Goal: Register for event/course

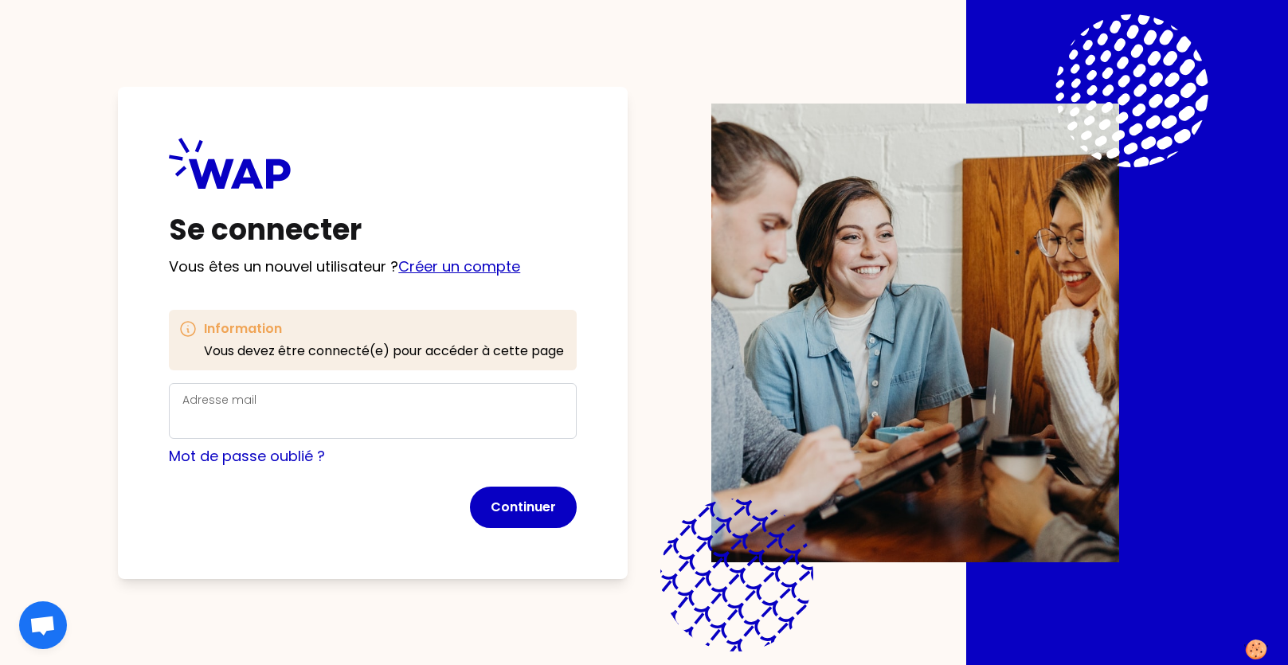
click at [436, 275] on link "Créer un compte" at bounding box center [459, 266] width 122 height 20
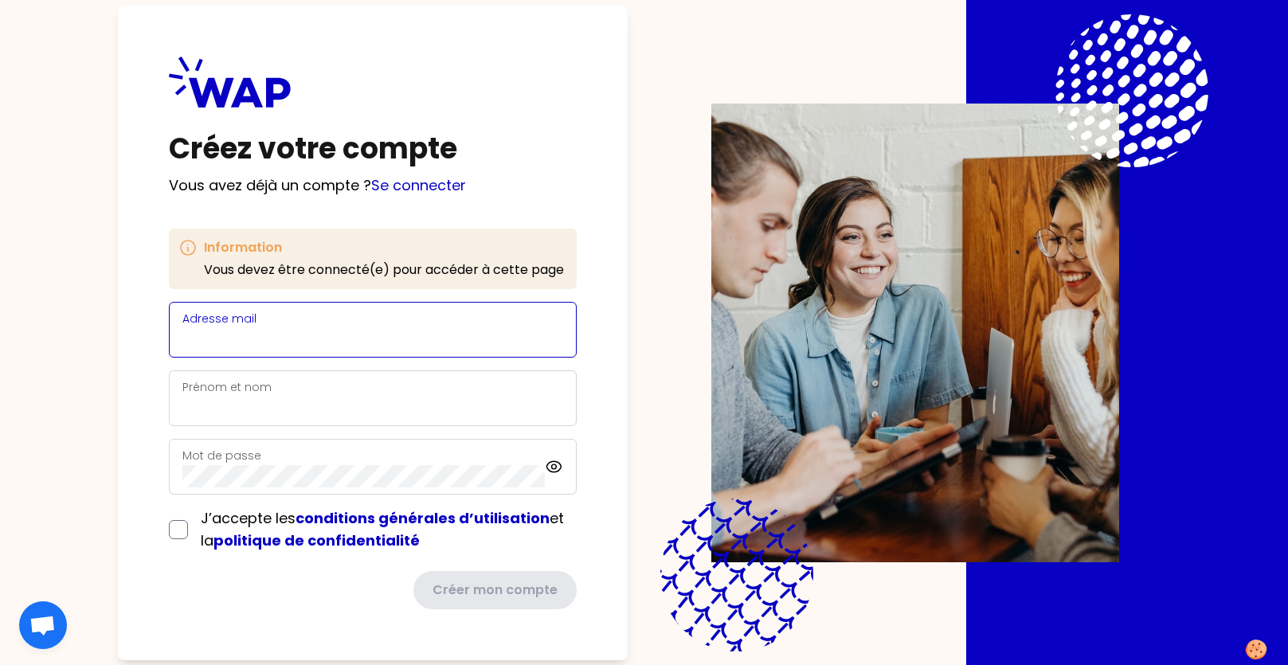
click at [332, 328] on input "Adresse mail" at bounding box center [372, 339] width 381 height 22
type input "[PERSON_NAME][EMAIL_ADDRESS][PERSON_NAME][DOMAIN_NAME]"
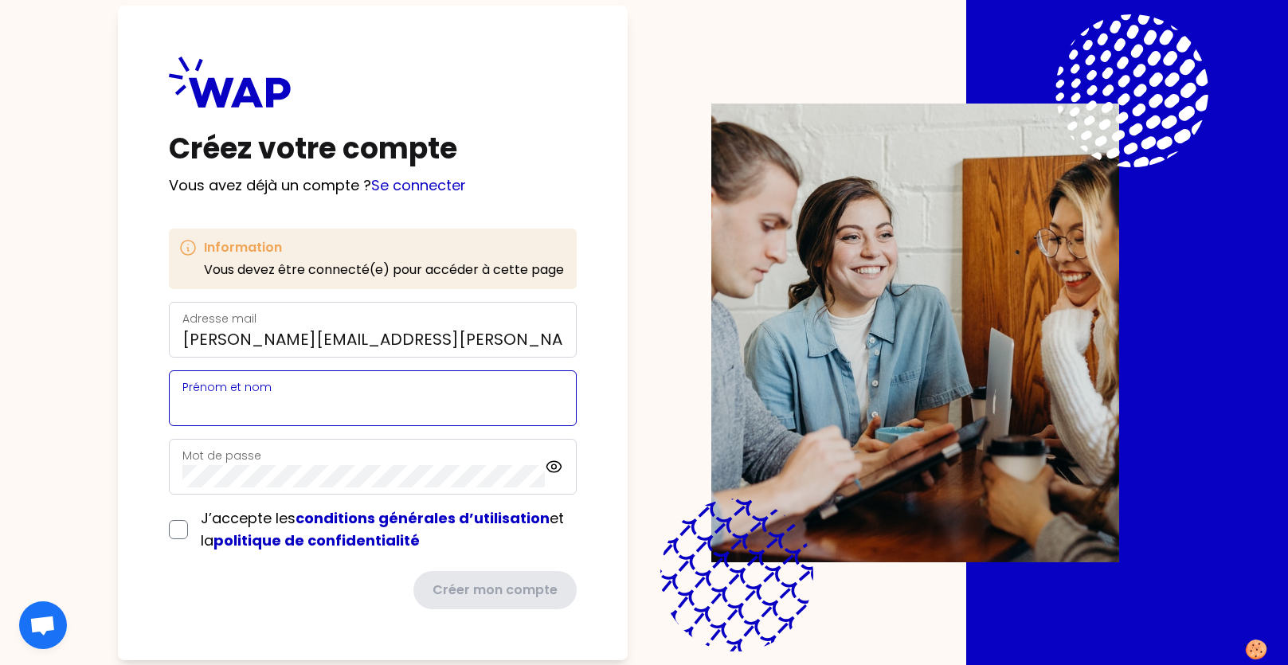
click at [298, 397] on input "Prénom et nom" at bounding box center [372, 408] width 381 height 22
type input "[PERSON_NAME]"
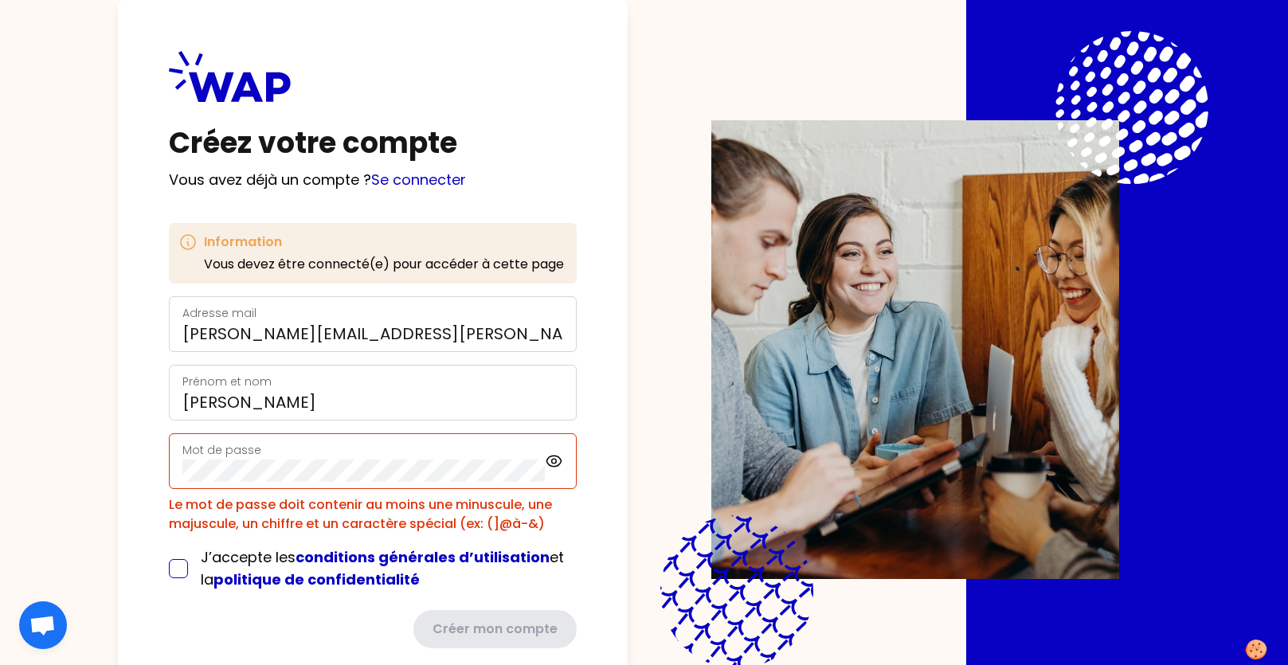
click at [181, 530] on form "Adresse mail [PERSON_NAME][EMAIL_ADDRESS][PERSON_NAME][DOMAIN_NAME] [PERSON_NAM…" at bounding box center [373, 472] width 408 height 352
drag, startPoint x: 181, startPoint y: 570, endPoint x: 202, endPoint y: 555, distance: 26.3
click at [181, 570] on input "checkbox" at bounding box center [178, 568] width 19 height 19
checkbox input "true"
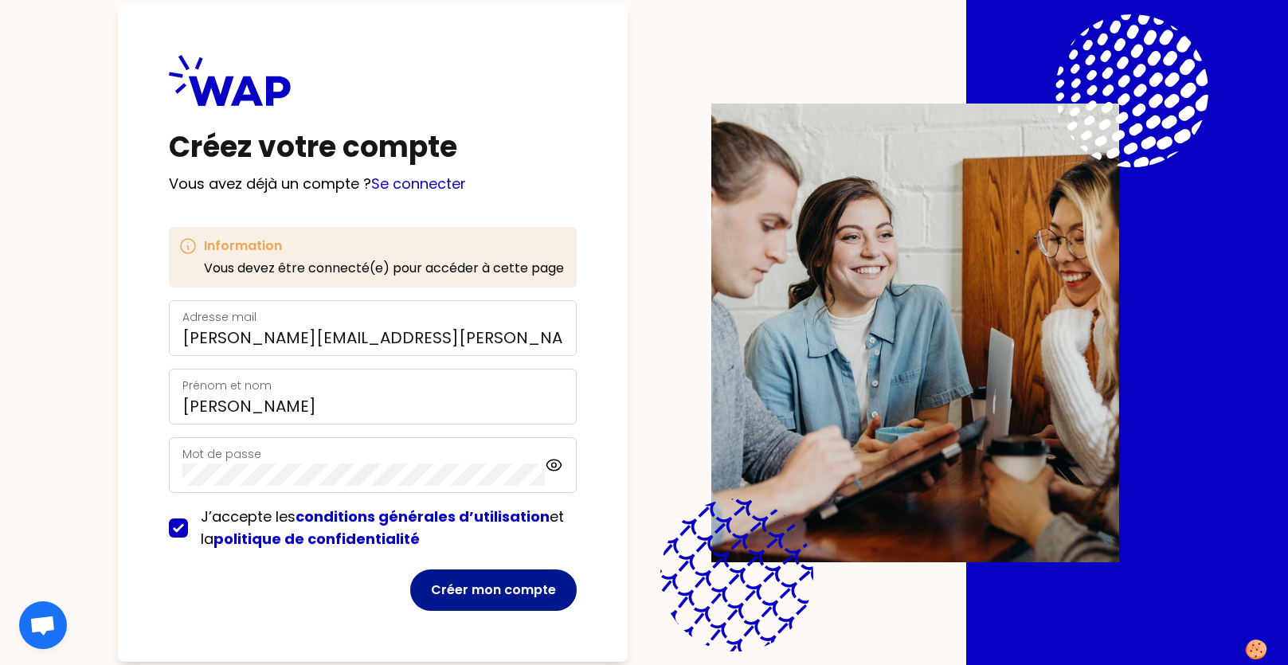
click at [423, 594] on button "Créer mon compte" at bounding box center [493, 589] width 166 height 41
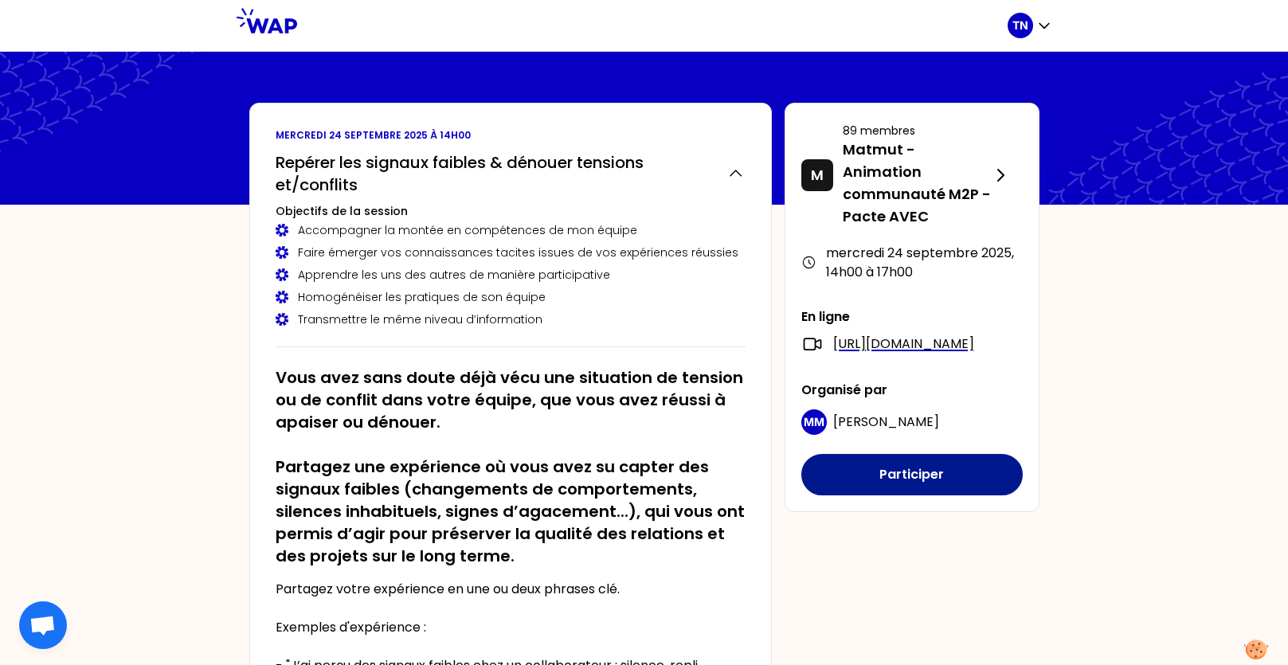
click at [861, 477] on button "Participer" at bounding box center [911, 474] width 221 height 41
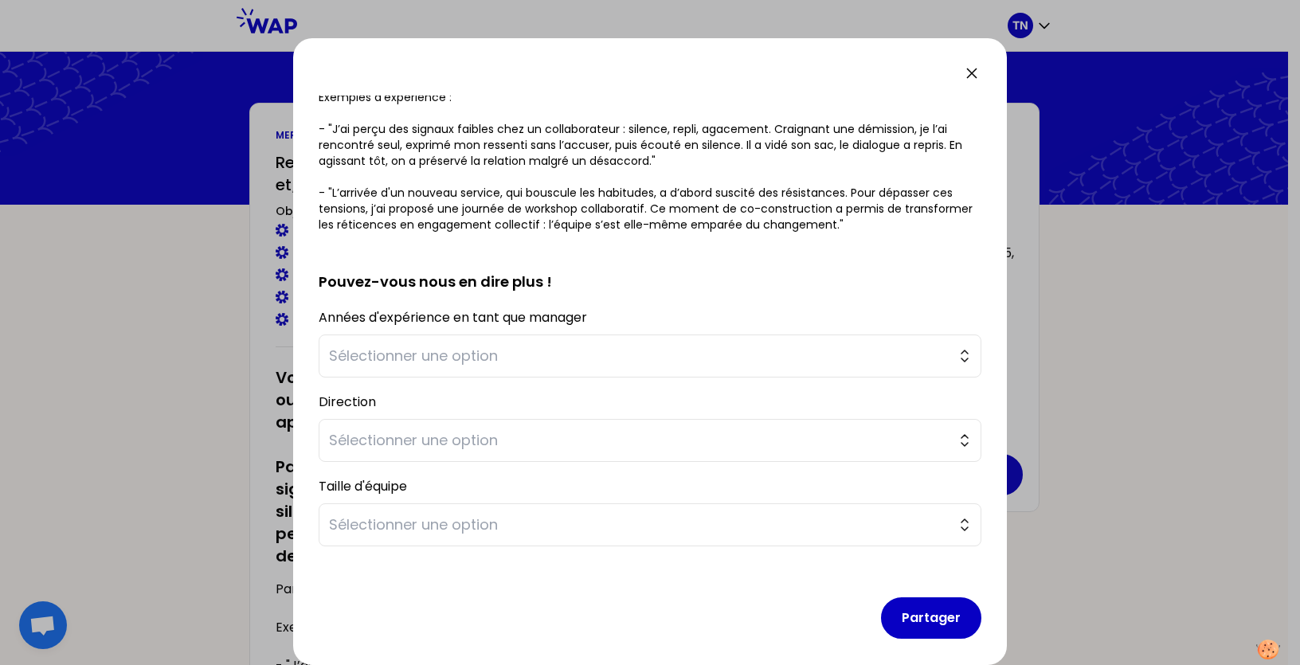
scroll to position [303, 0]
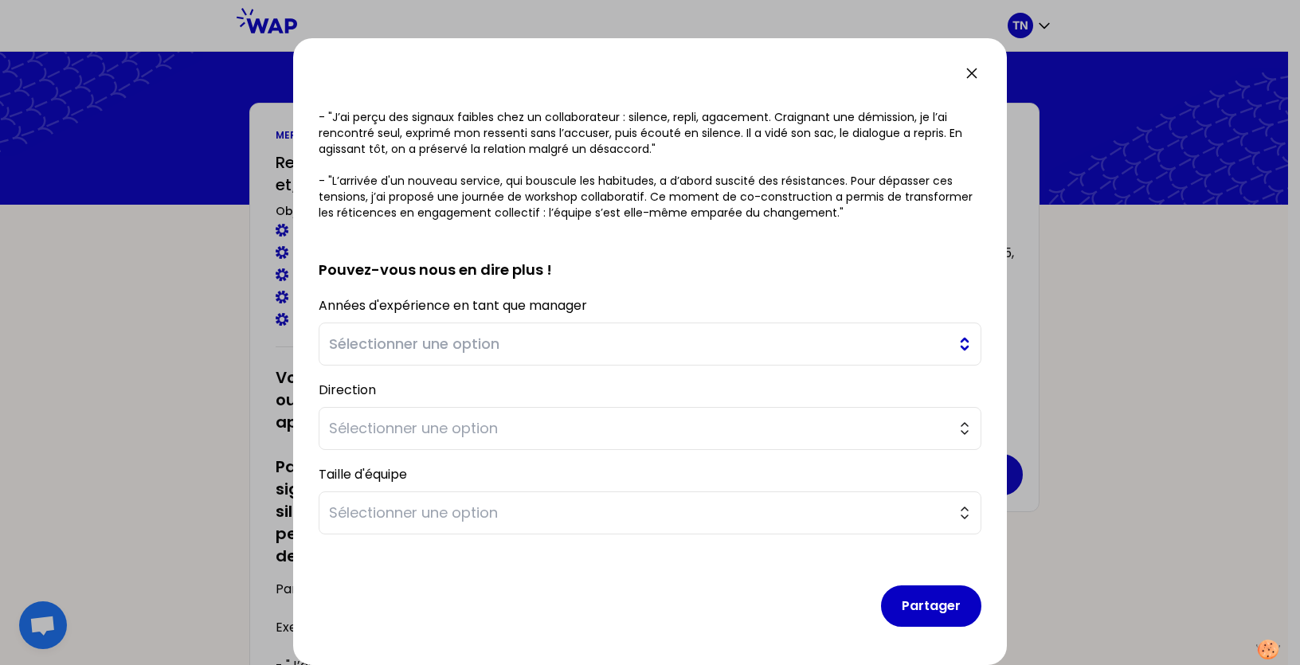
click at [408, 339] on span "Sélectionner une option" at bounding box center [639, 344] width 620 height 22
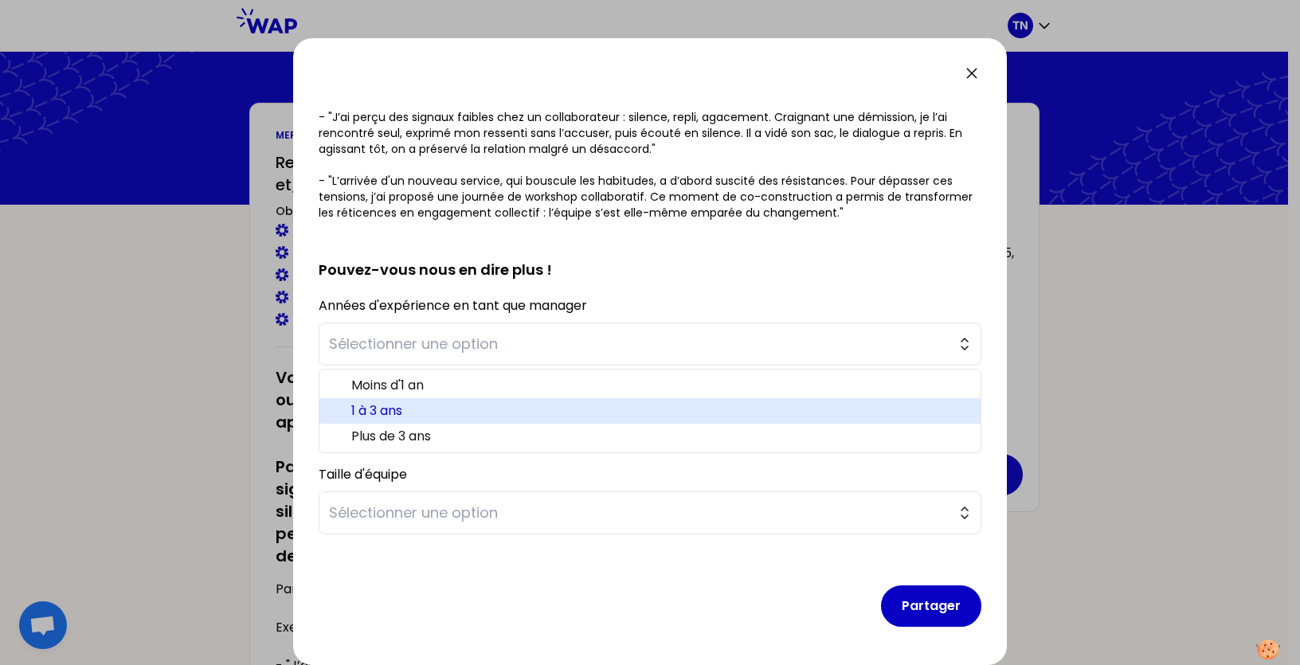
click at [386, 407] on span "1 à 3 ans" at bounding box center [659, 410] width 616 height 19
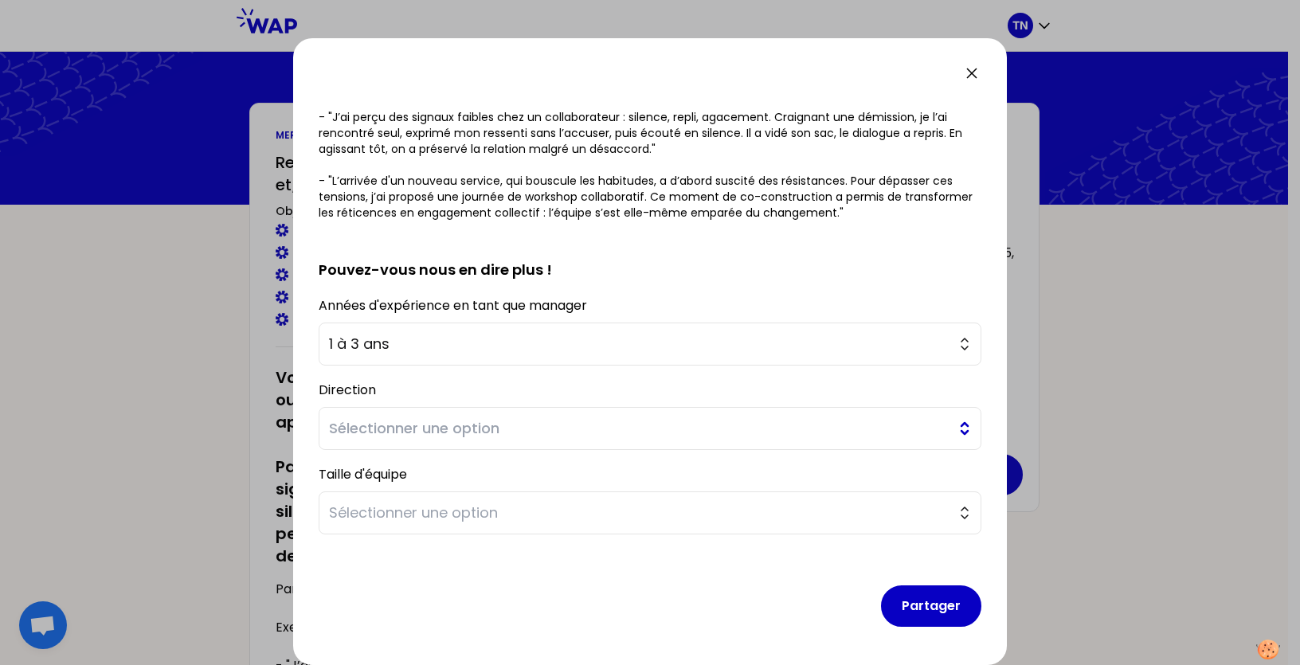
click at [423, 428] on span "Sélectionner une option" at bounding box center [639, 428] width 620 height 22
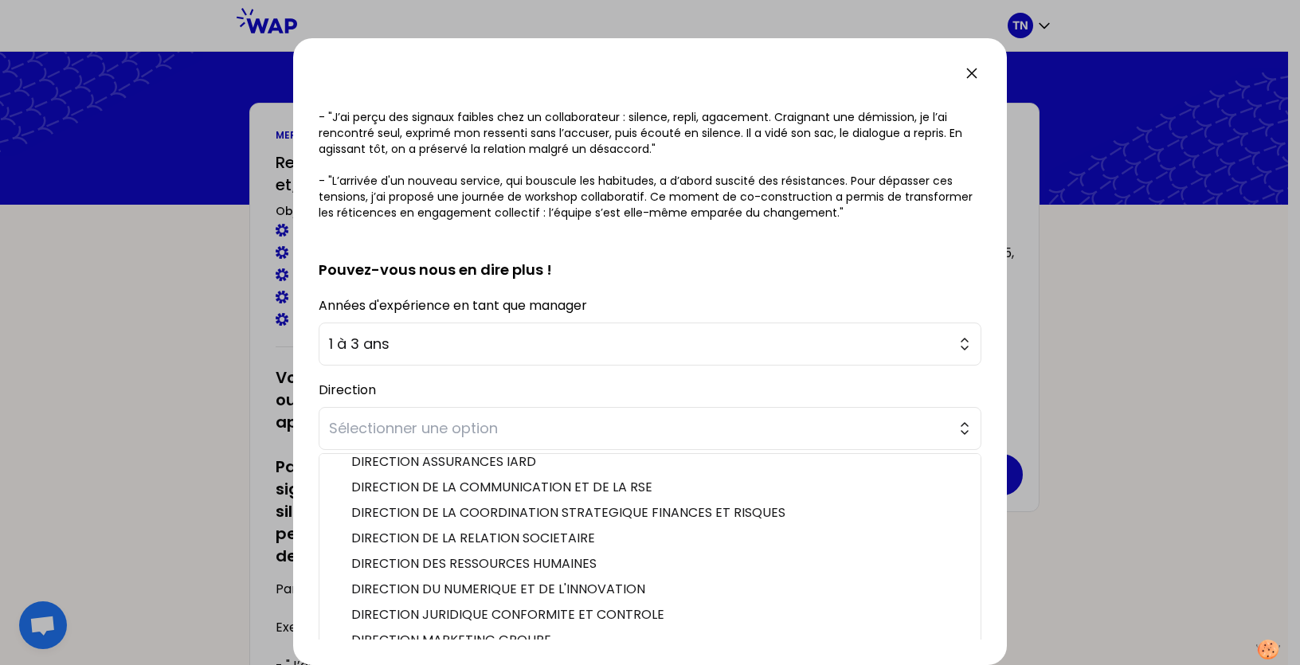
scroll to position [346, 0]
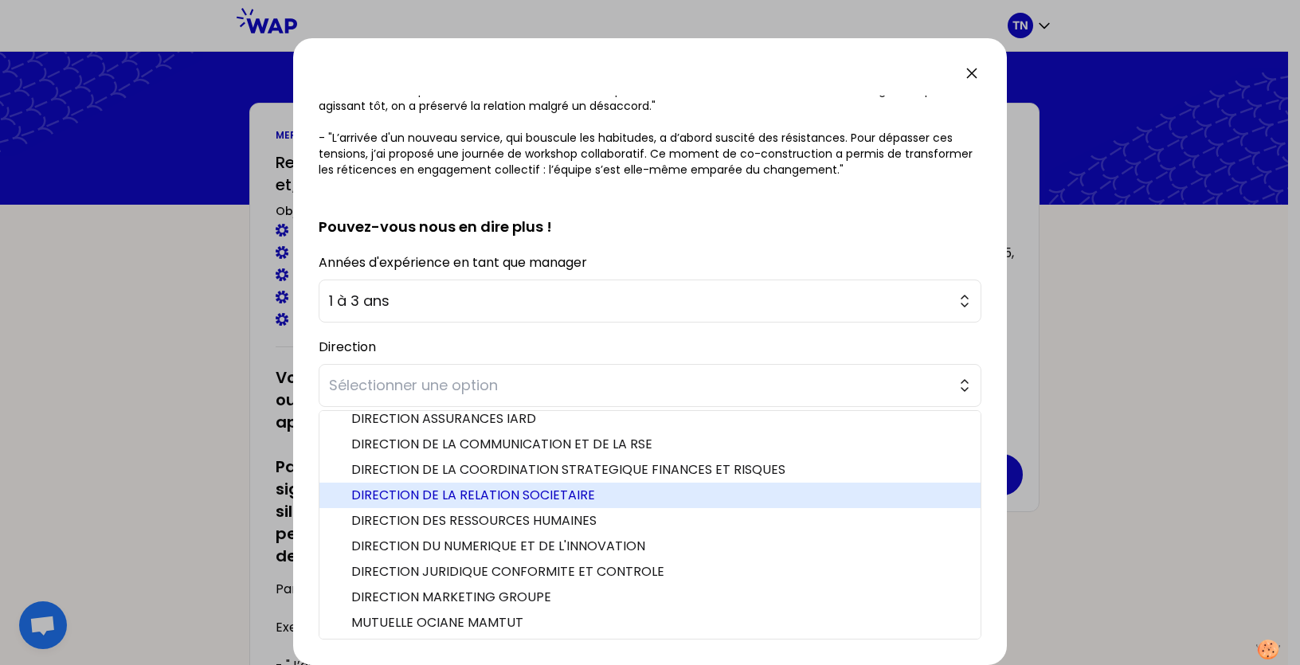
click at [487, 491] on span "DIRECTION DE LA RELATION SOCIETAIRE" at bounding box center [659, 495] width 616 height 19
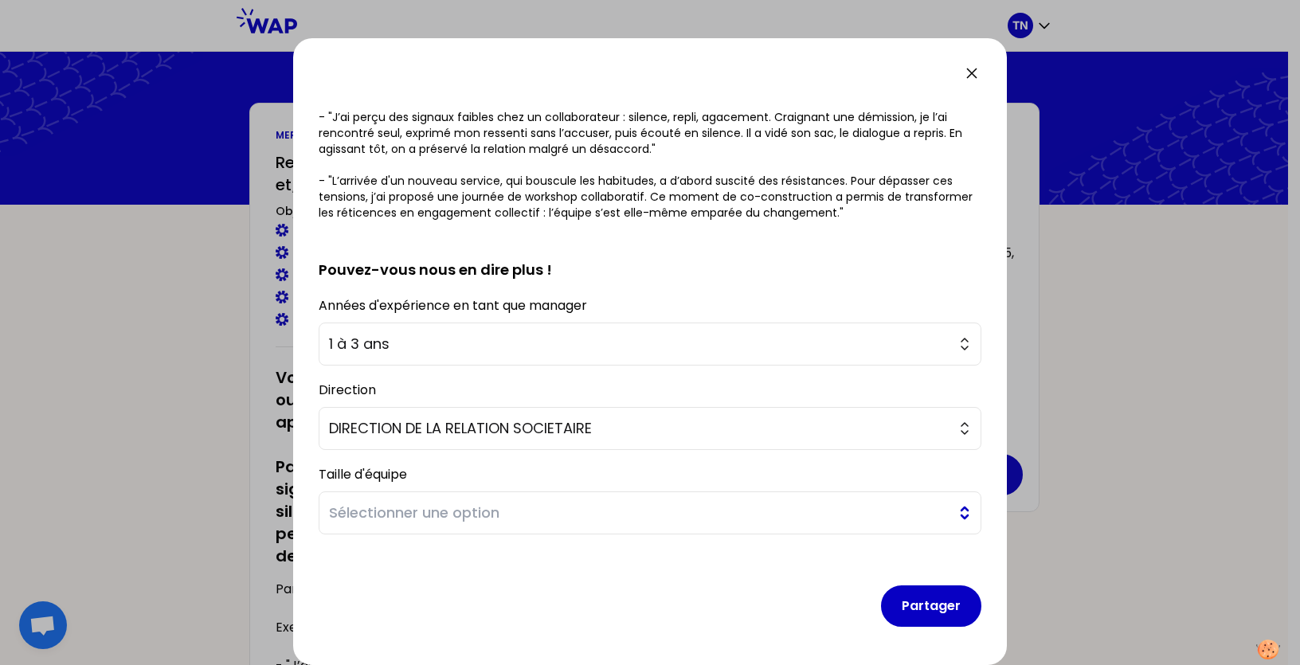
click at [457, 516] on span "Sélectionner une option" at bounding box center [639, 513] width 620 height 22
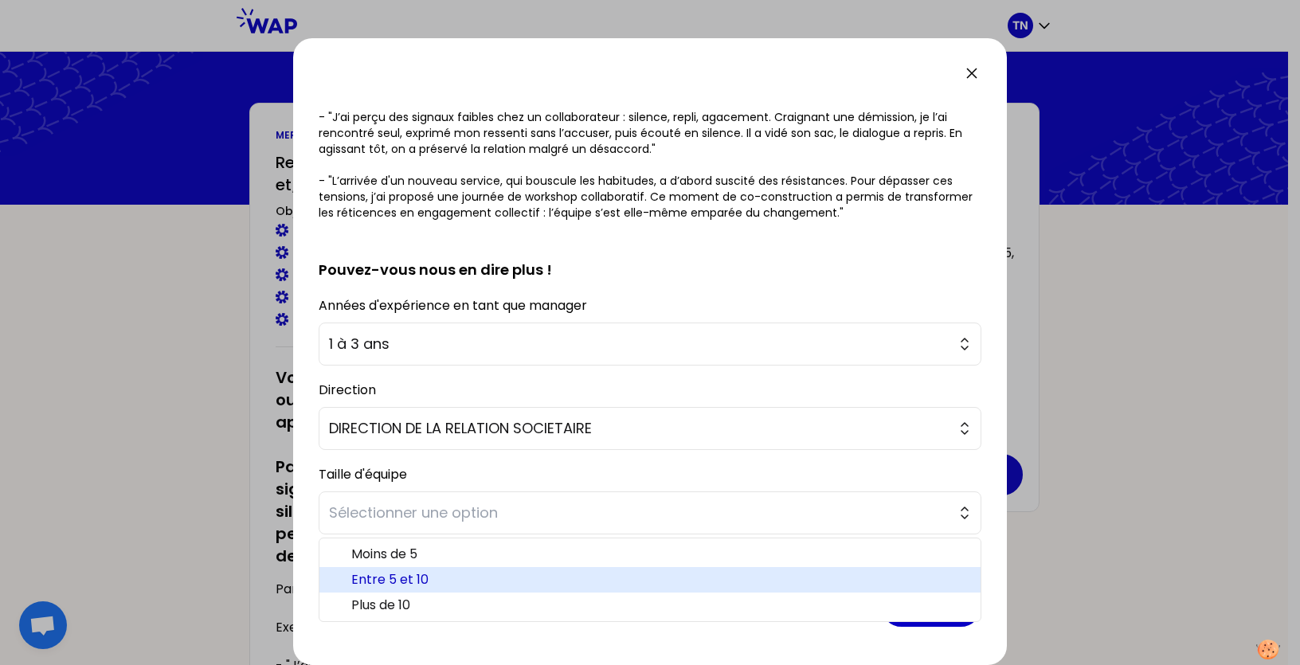
click at [416, 578] on span "Entre 5 et 10" at bounding box center [659, 579] width 616 height 19
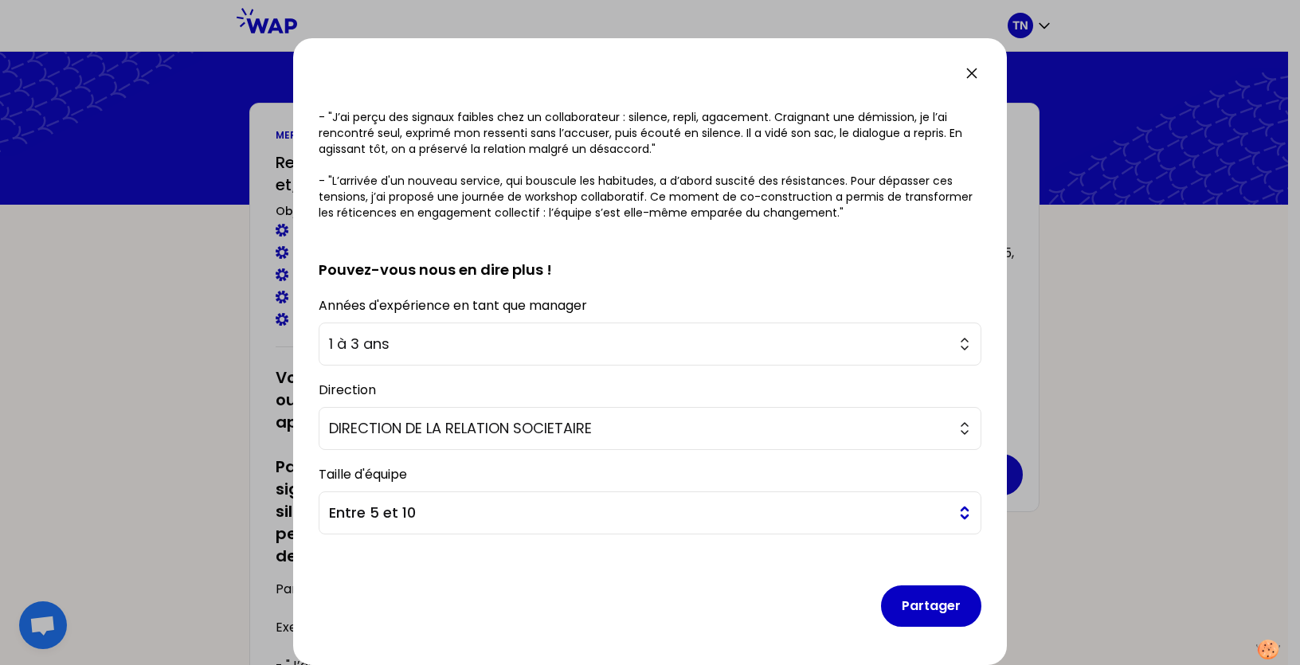
click at [864, 518] on span "Entre 5 et 10" at bounding box center [639, 513] width 620 height 22
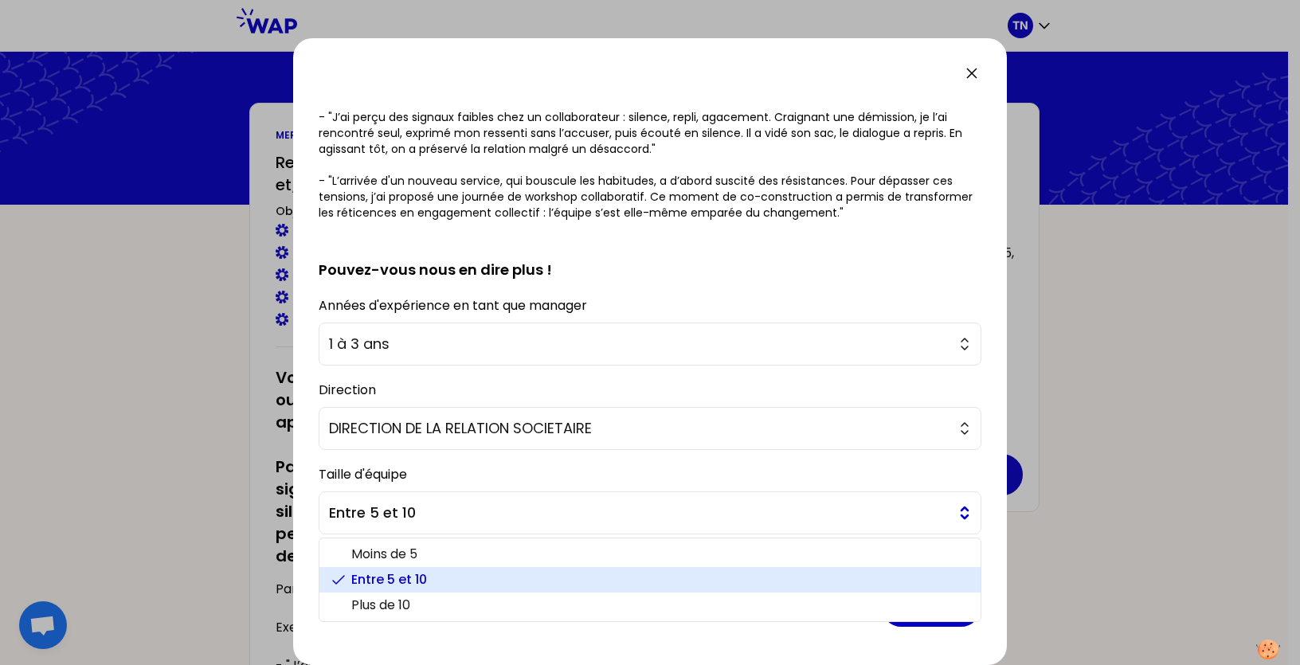
click at [864, 518] on span "Entre 5 et 10" at bounding box center [639, 513] width 620 height 22
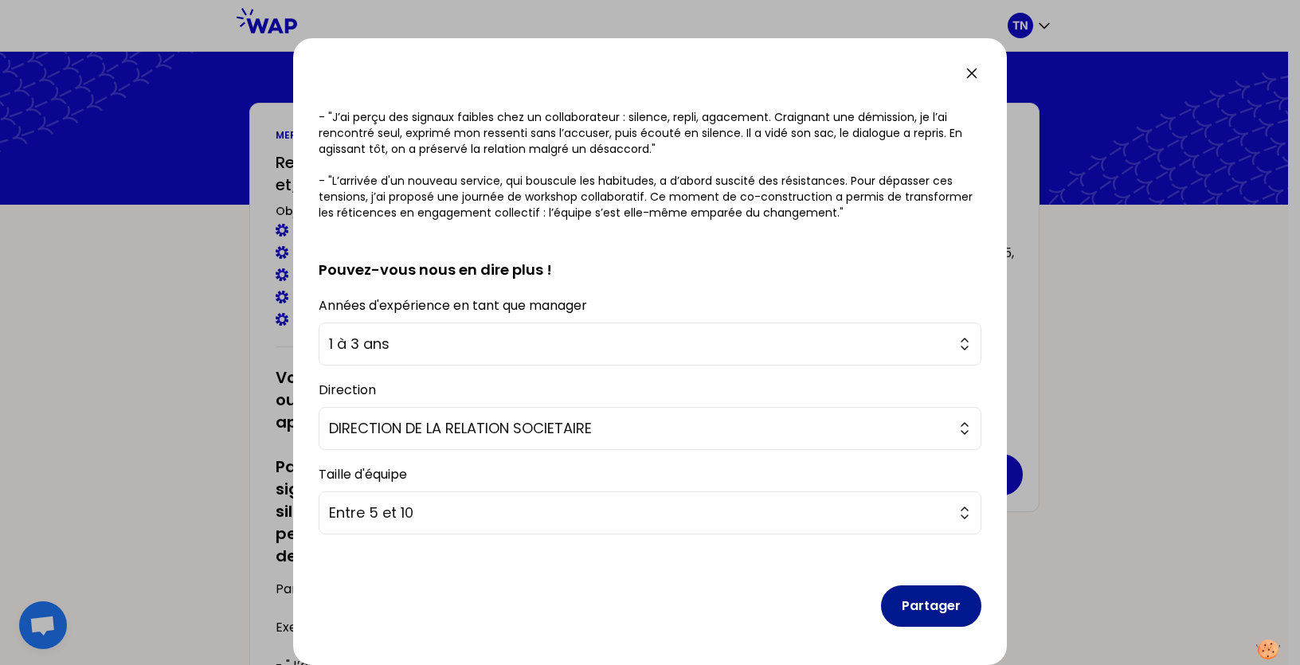
click at [921, 603] on button "Partager" at bounding box center [931, 605] width 100 height 41
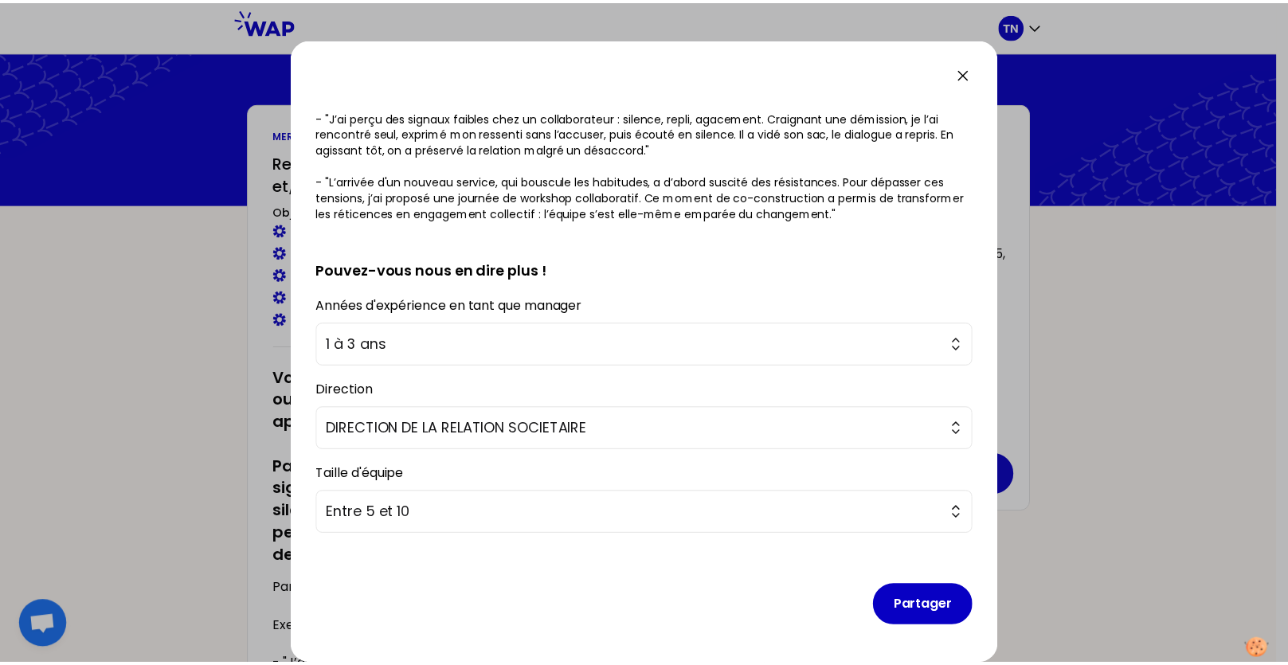
scroll to position [0, 0]
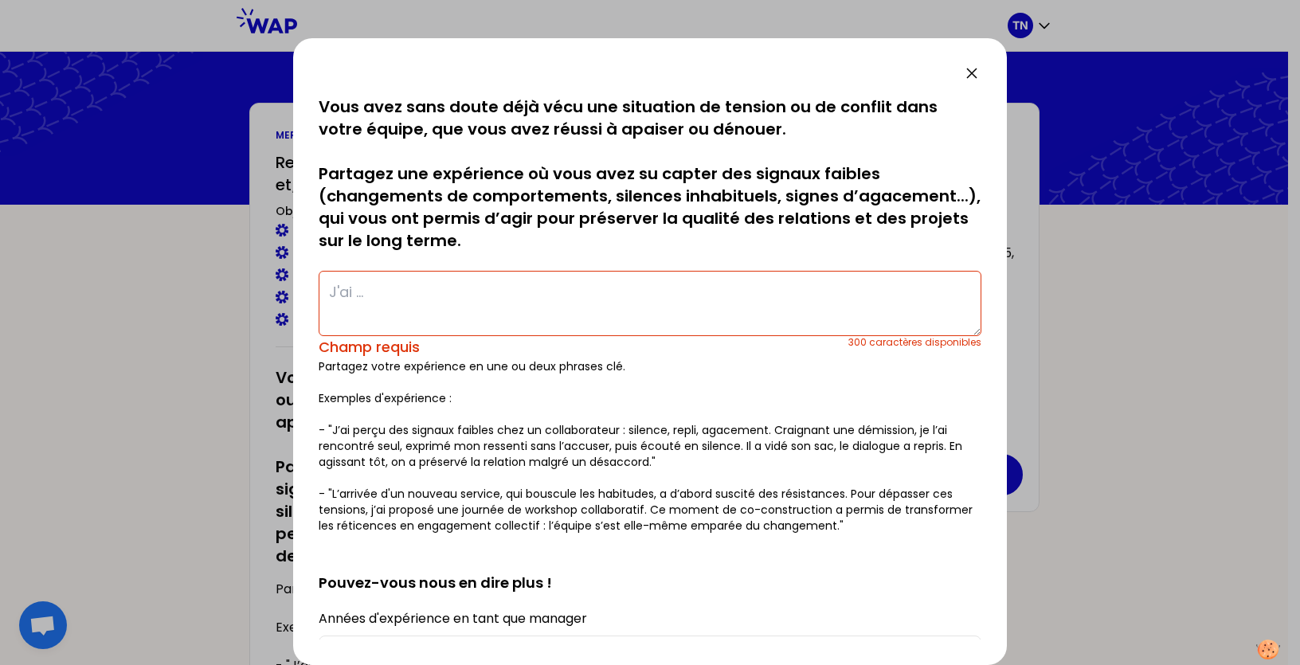
click at [965, 77] on icon at bounding box center [971, 73] width 19 height 19
